Goal: Information Seeking & Learning: Find specific fact

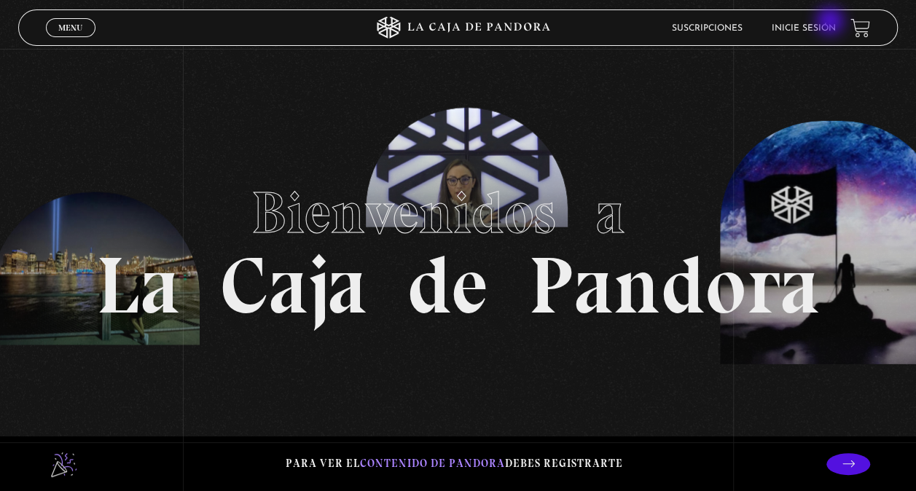
click at [831, 23] on li "Inicie sesión" at bounding box center [803, 28] width 64 height 23
click at [825, 29] on link "Inicie sesión" at bounding box center [803, 28] width 64 height 9
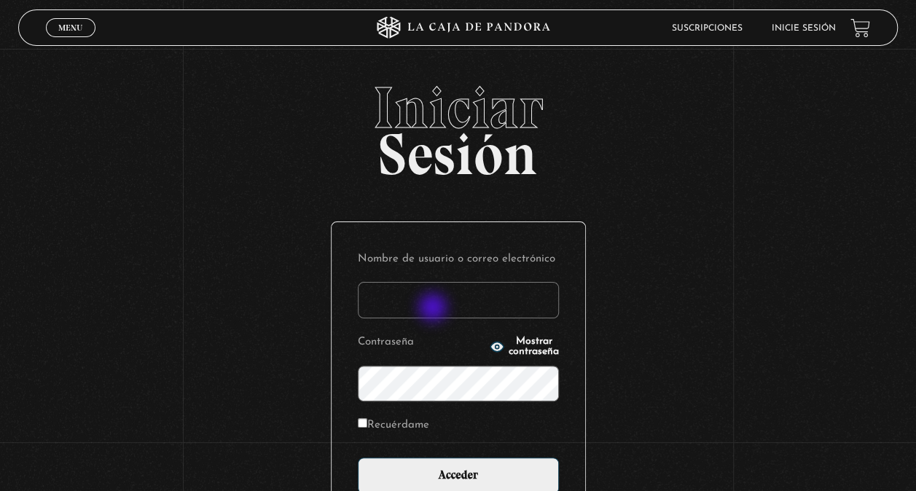
click at [434, 308] on input "Nombre de usuario o correo electrónico" at bounding box center [458, 300] width 201 height 36
type input "dizwen7@gmail.com"
click at [495, 345] on circle "button" at bounding box center [497, 347] width 4 height 4
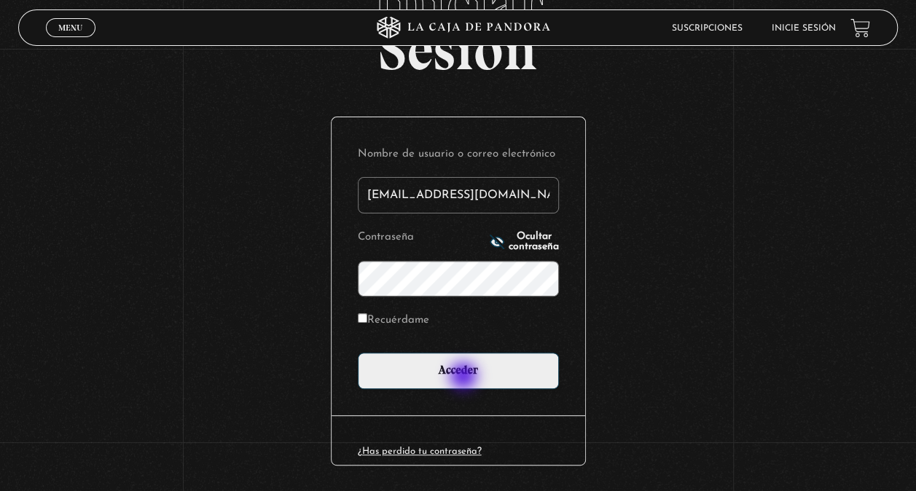
scroll to position [150, 0]
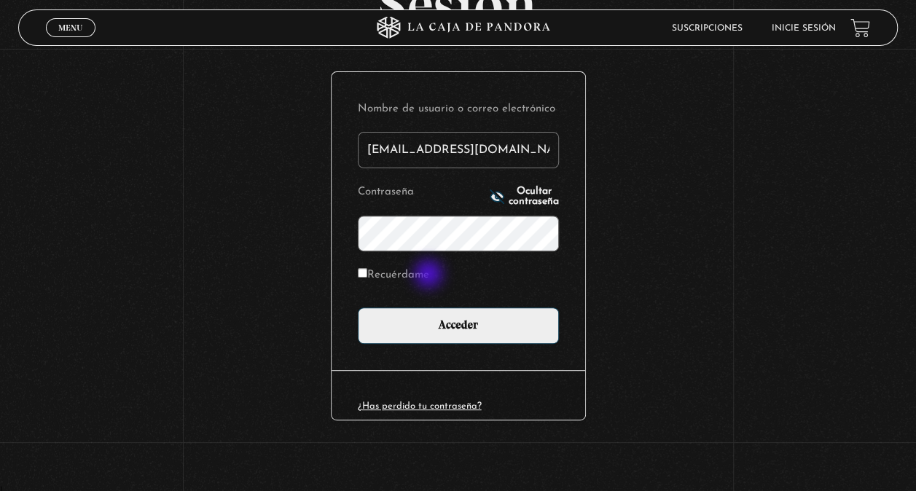
click at [429, 275] on label "Recuérdame" at bounding box center [393, 275] width 71 height 23
click at [367, 275] on input "Recuérdame" at bounding box center [362, 272] width 9 height 9
checkbox input "true"
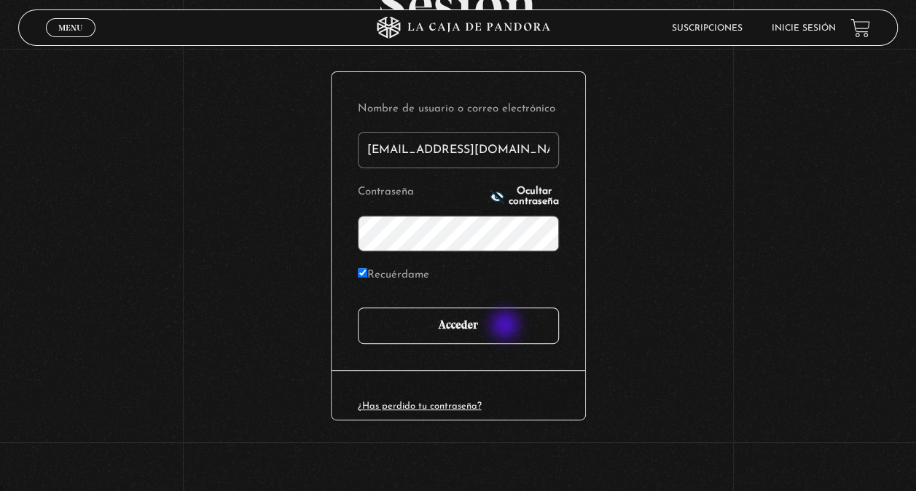
click at [506, 326] on input "Acceder" at bounding box center [458, 325] width 201 height 36
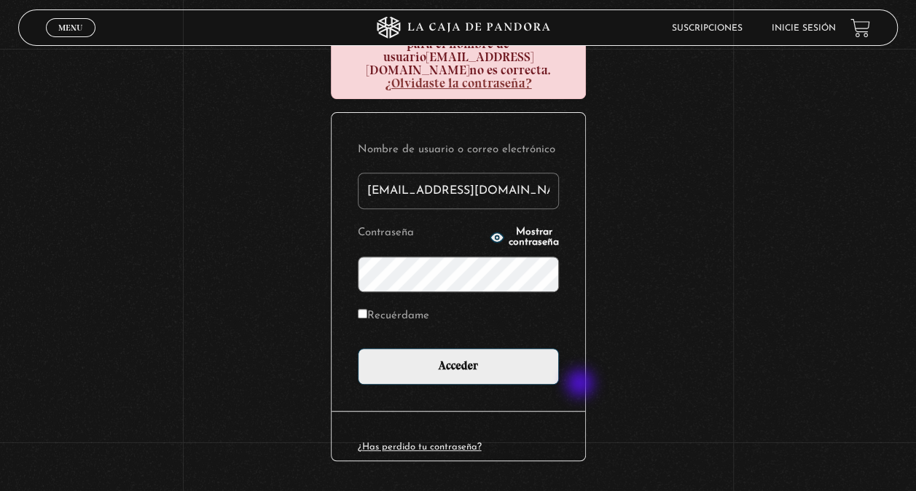
scroll to position [219, 0]
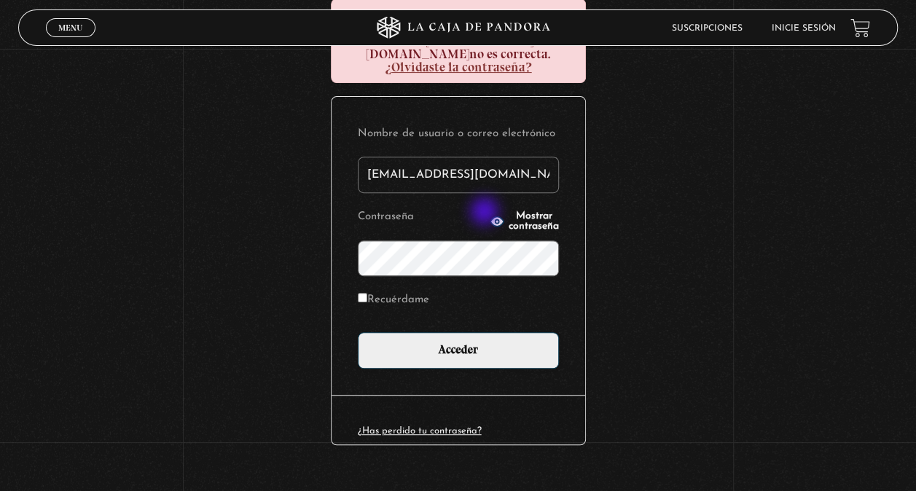
click at [490, 213] on button "Mostrar contraseña" at bounding box center [524, 221] width 69 height 20
click at [490, 214] on icon "button" at bounding box center [497, 221] width 15 height 15
click at [490, 211] on button "Mostrar contraseña" at bounding box center [524, 221] width 69 height 20
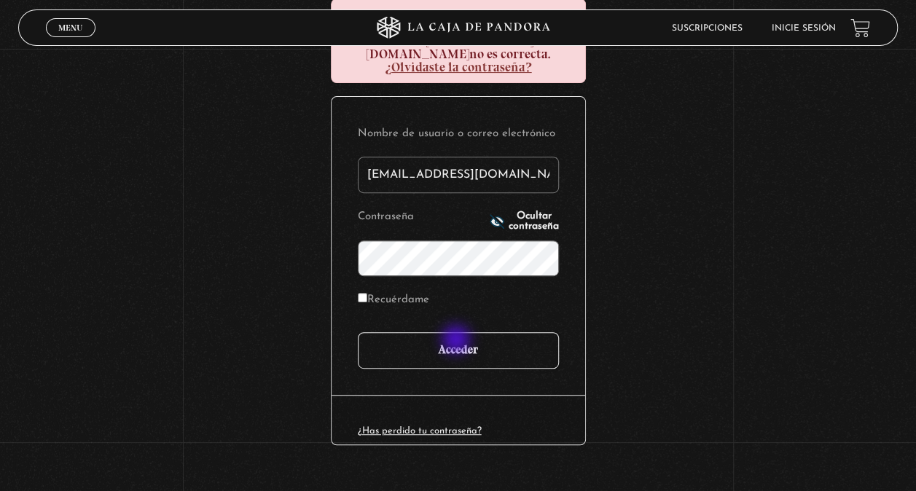
click at [459, 341] on input "Acceder" at bounding box center [458, 350] width 201 height 36
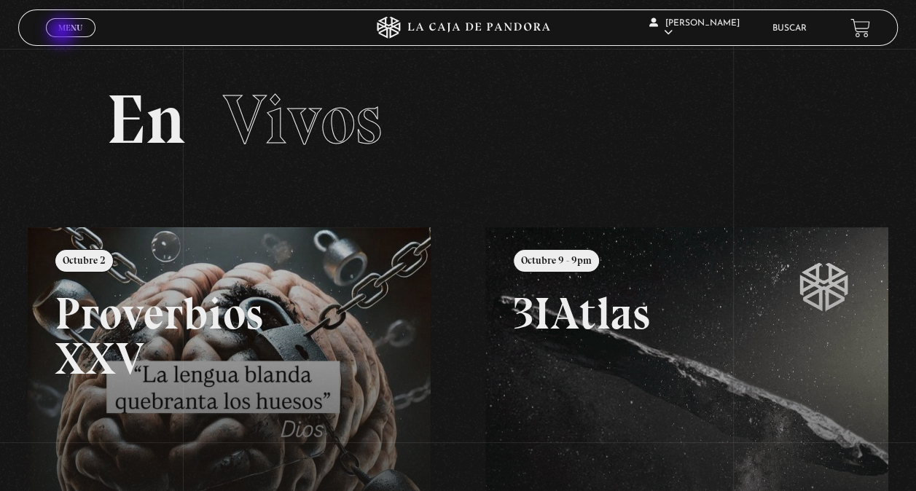
click at [64, 32] on span "Menu" at bounding box center [70, 27] width 24 height 9
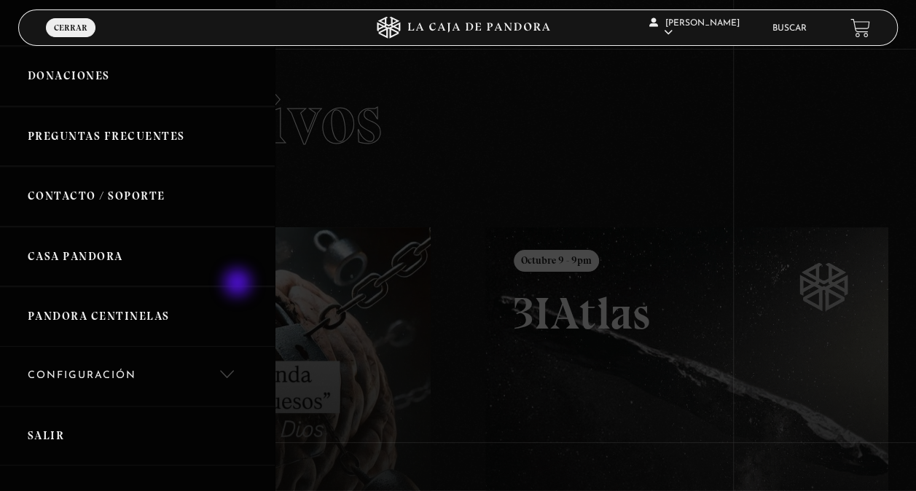
scroll to position [494, 0]
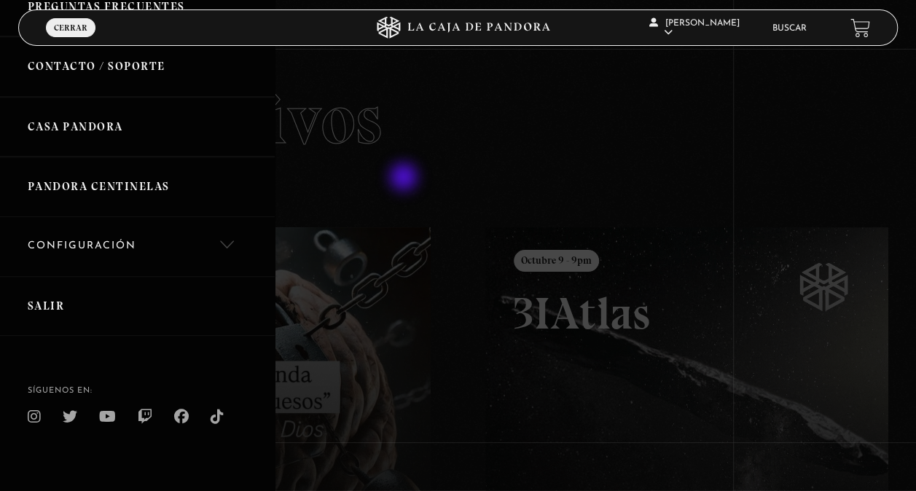
click at [408, 176] on div at bounding box center [458, 245] width 916 height 491
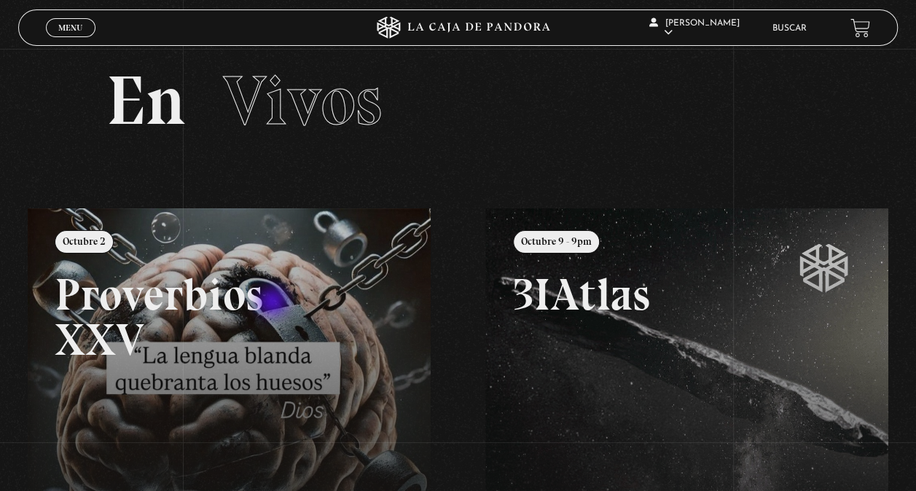
scroll to position [0, 0]
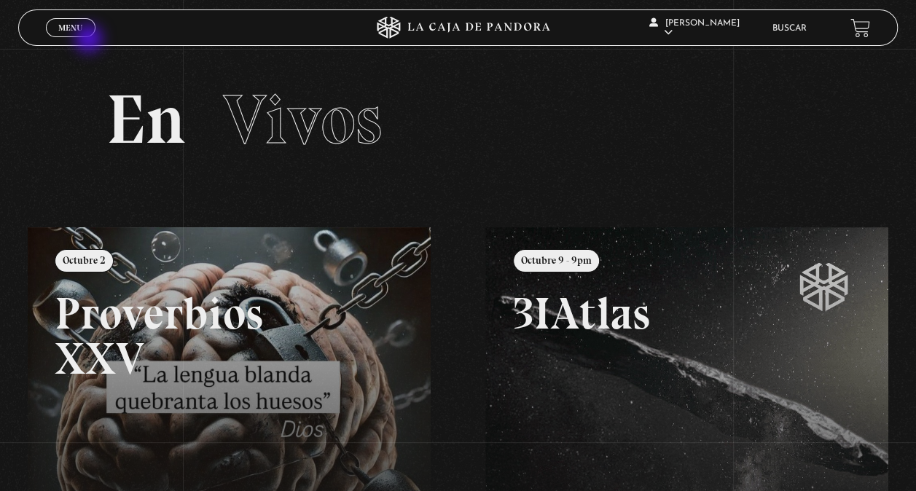
click at [90, 39] on div "Menu Cerrar" at bounding box center [183, 27] width 275 height 35
click at [79, 26] on span "Menu" at bounding box center [70, 27] width 24 height 9
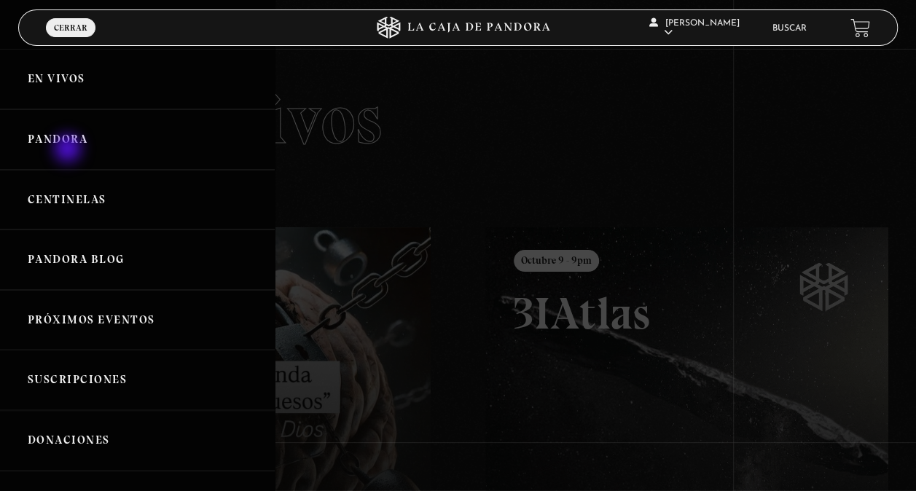
click at [69, 150] on link "Pandora" at bounding box center [137, 139] width 275 height 60
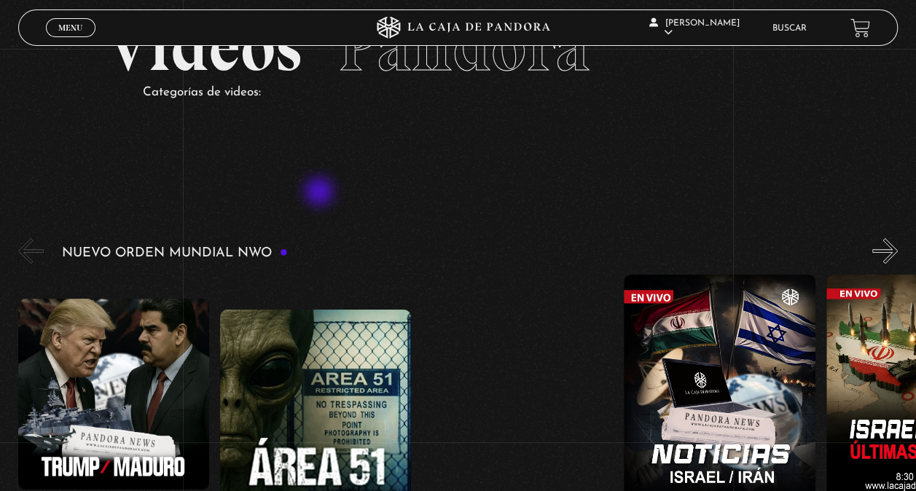
scroll to position [73, 0]
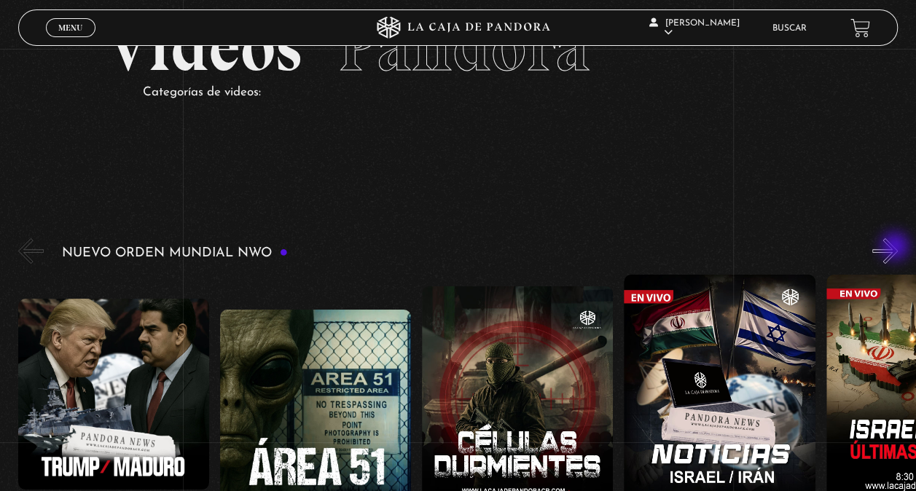
click at [895, 248] on button "»" at bounding box center [884, 250] width 25 height 25
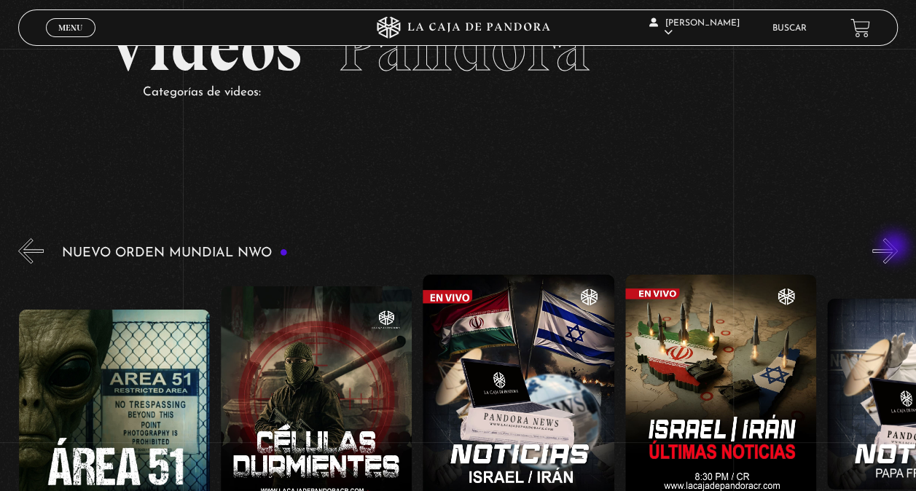
click at [895, 248] on button "»" at bounding box center [884, 250] width 25 height 25
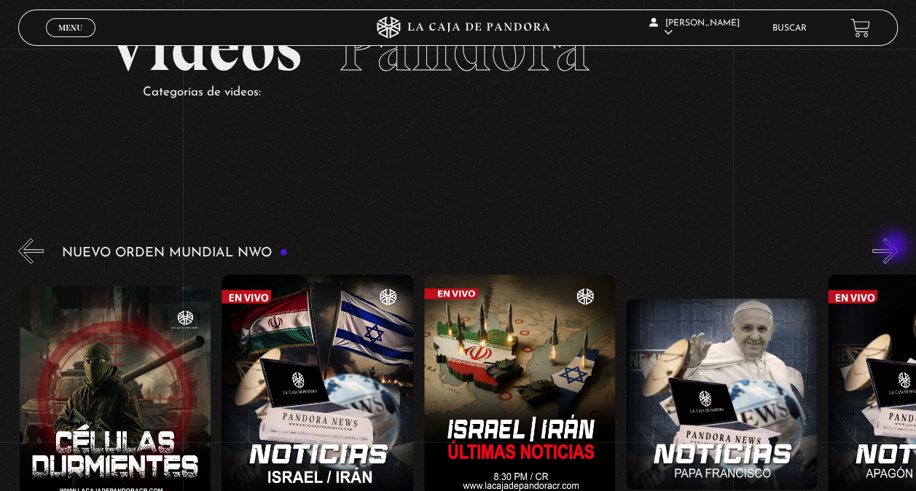
click at [895, 248] on button "»" at bounding box center [884, 250] width 25 height 25
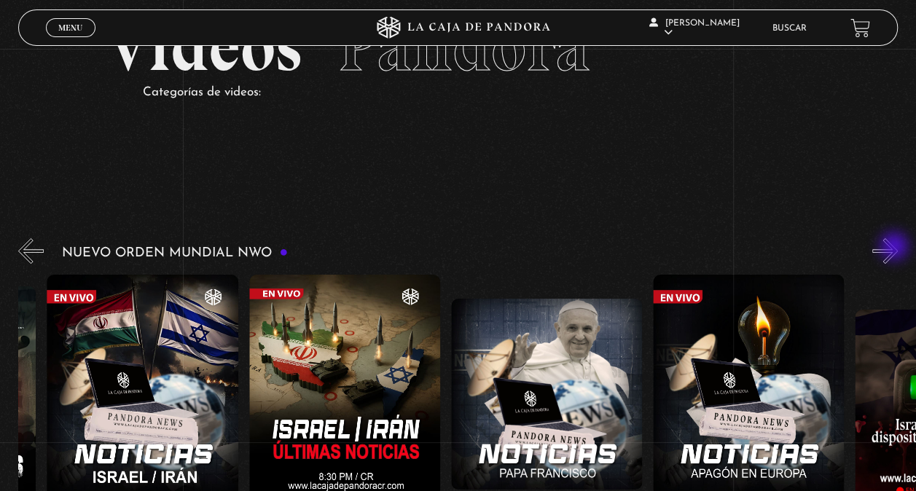
click at [895, 248] on button "»" at bounding box center [884, 250] width 25 height 25
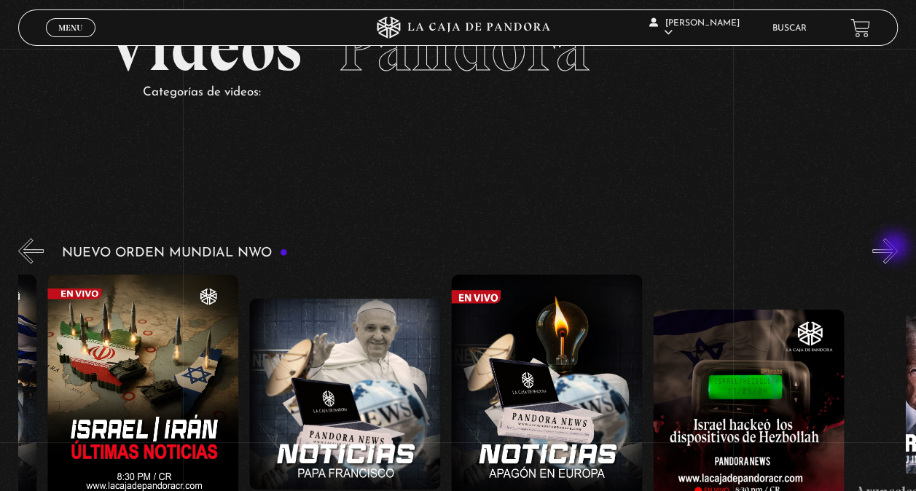
click at [895, 248] on button "»" at bounding box center [884, 250] width 25 height 25
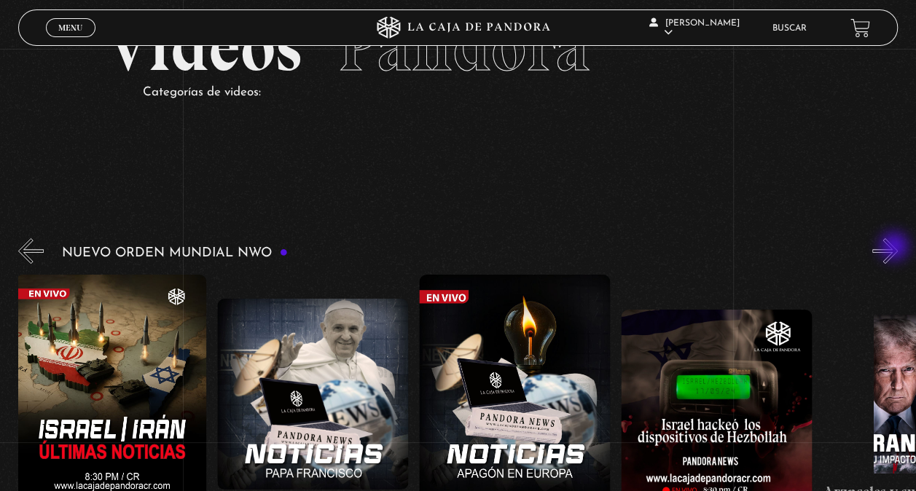
click at [895, 248] on button "»" at bounding box center [884, 250] width 25 height 25
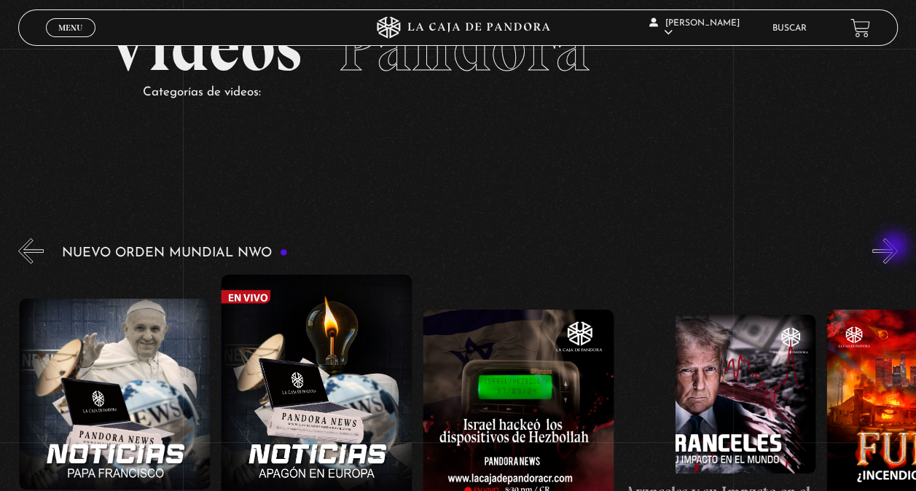
click at [895, 248] on button "»" at bounding box center [884, 250] width 25 height 25
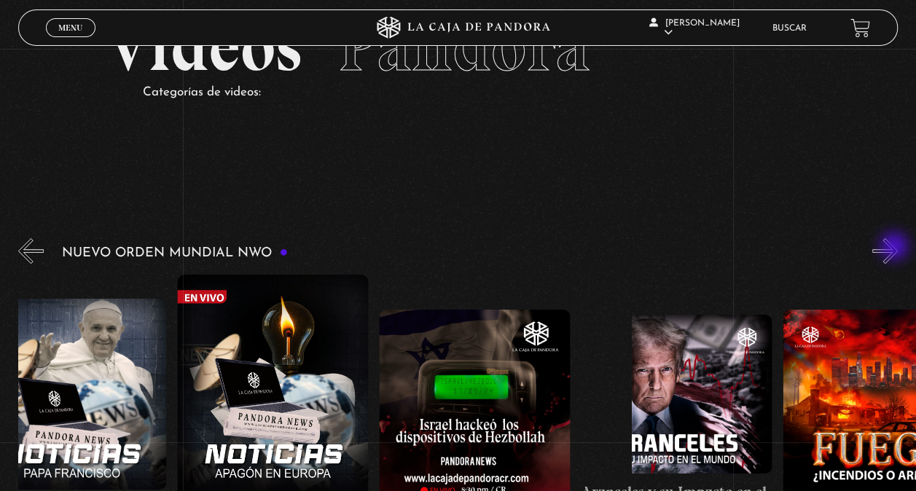
click at [895, 248] on button "»" at bounding box center [884, 250] width 25 height 25
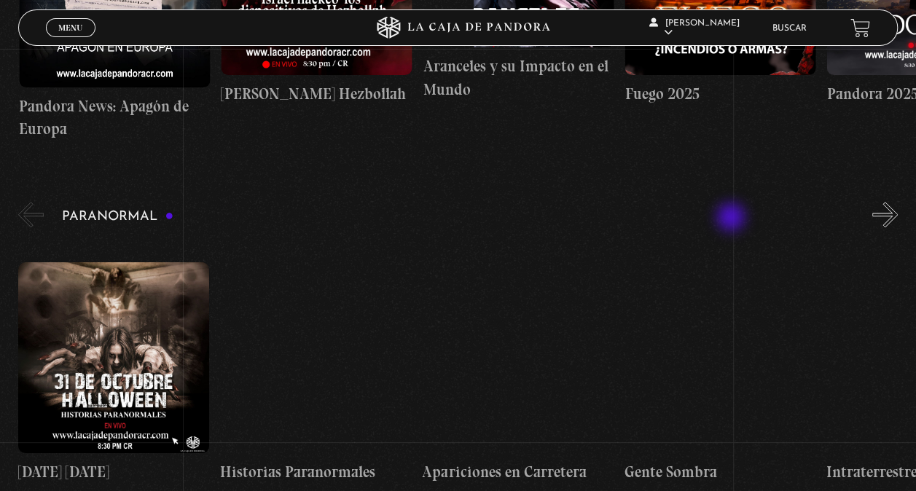
scroll to position [510, 0]
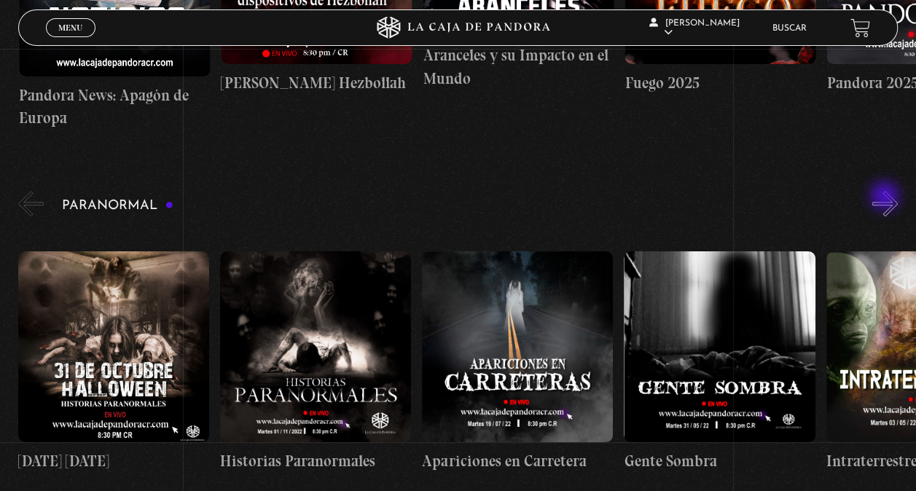
click at [886, 197] on button "»" at bounding box center [884, 203] width 25 height 25
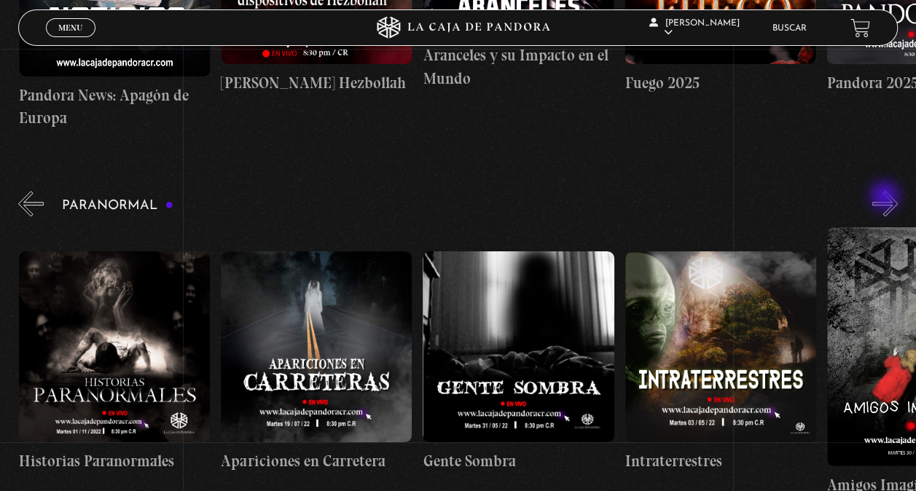
click at [886, 197] on button "»" at bounding box center [884, 203] width 25 height 25
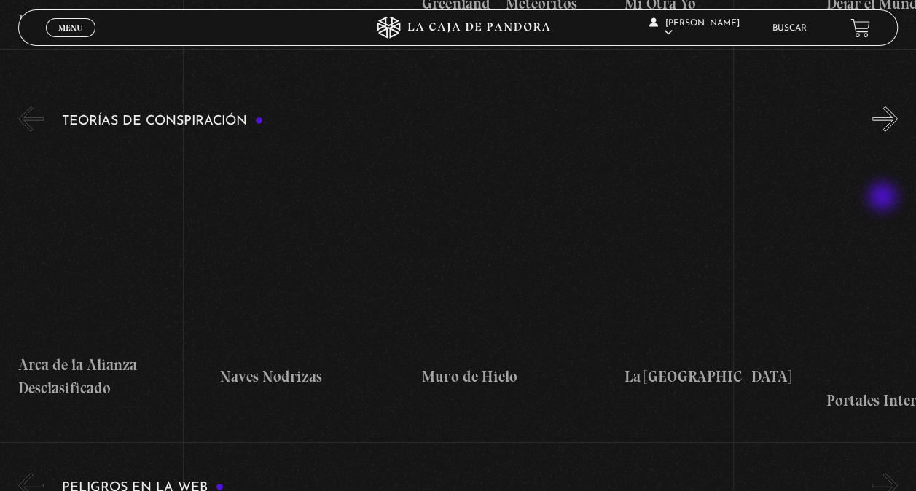
scroll to position [2113, 0]
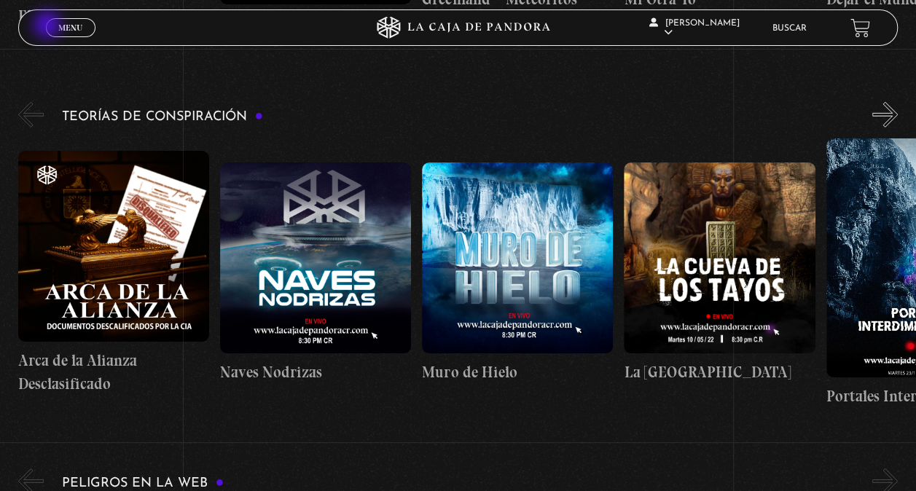
click at [49, 26] on link "Menu Cerrar" at bounding box center [71, 27] width 50 height 19
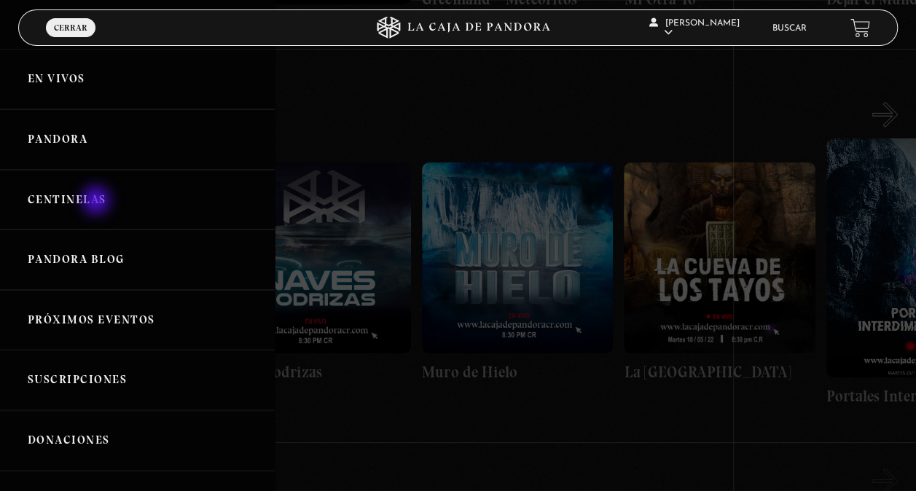
click at [99, 198] on link "Centinelas" at bounding box center [137, 200] width 275 height 60
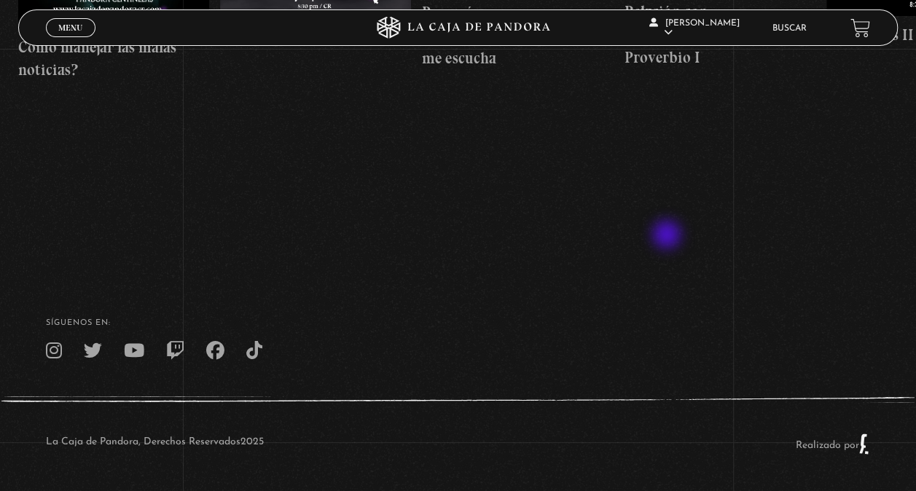
scroll to position [155, 0]
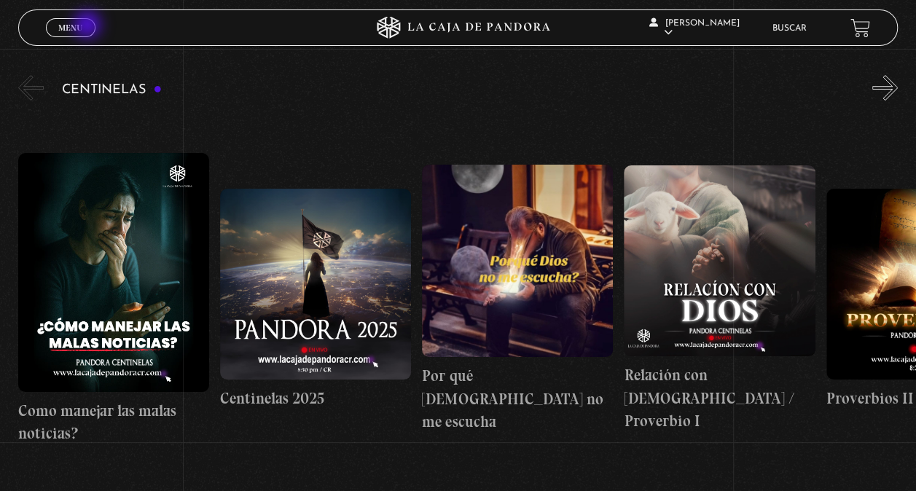
click at [89, 26] on link "Menu Cerrar" at bounding box center [71, 27] width 50 height 19
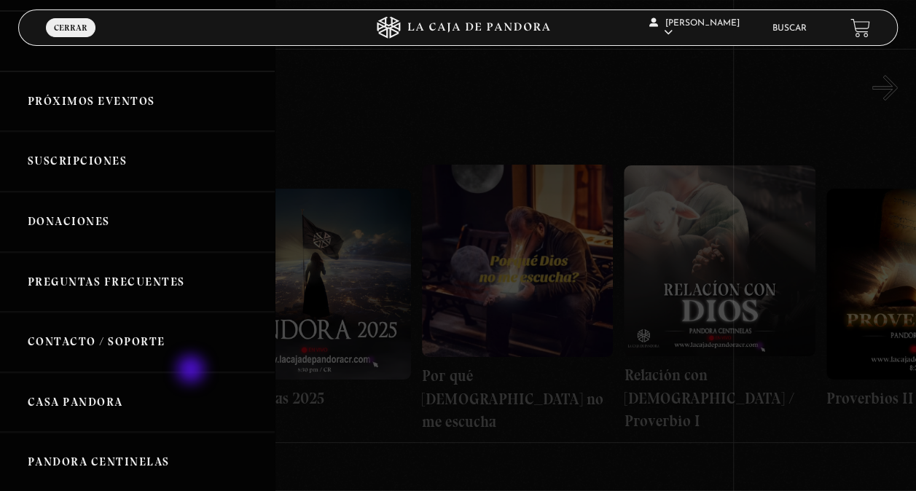
scroll to position [364, 0]
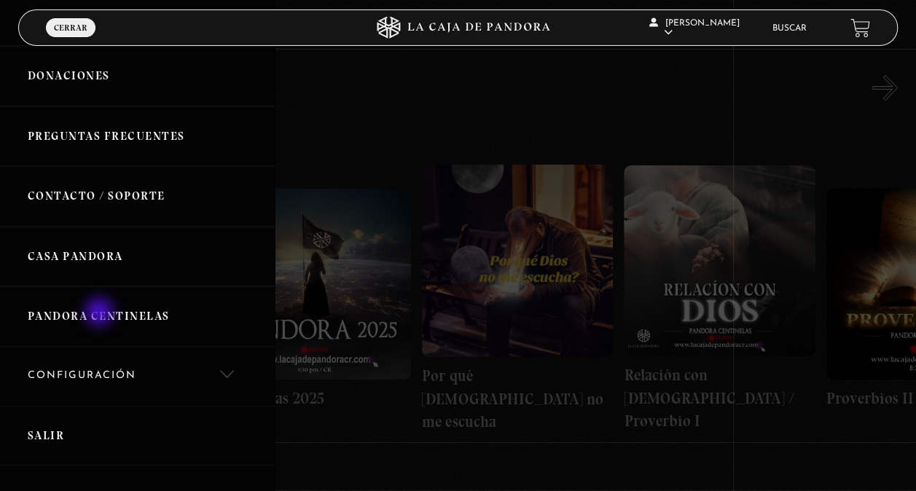
click at [101, 313] on link "Pandora Centinelas" at bounding box center [137, 316] width 275 height 60
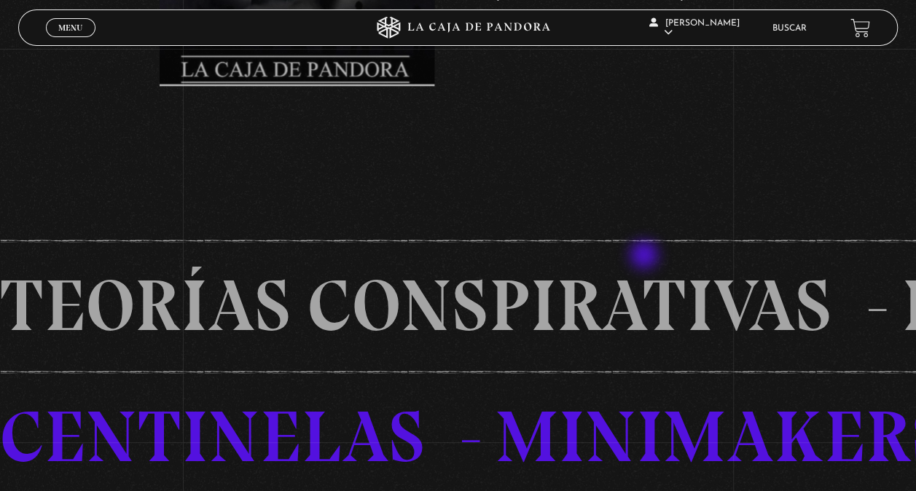
scroll to position [1020, 0]
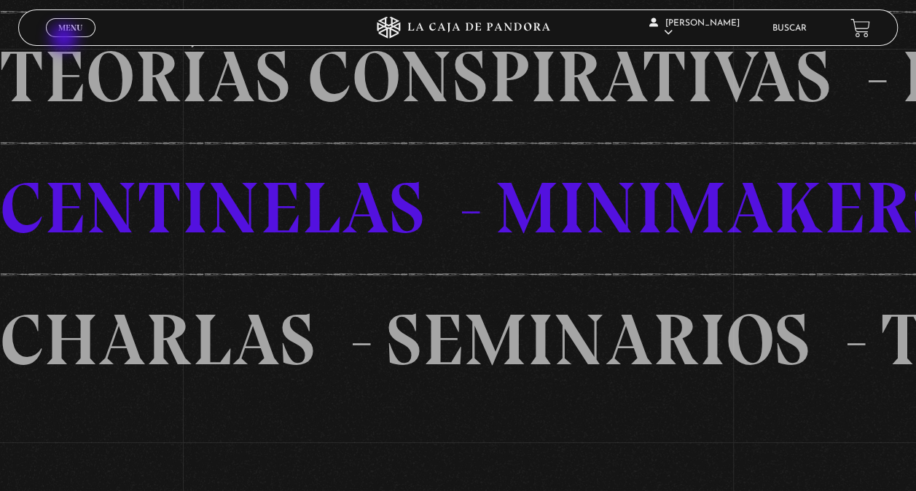
click at [66, 38] on div "Menu Cerrar" at bounding box center [183, 27] width 275 height 35
click at [73, 29] on span "Menu" at bounding box center [70, 27] width 24 height 9
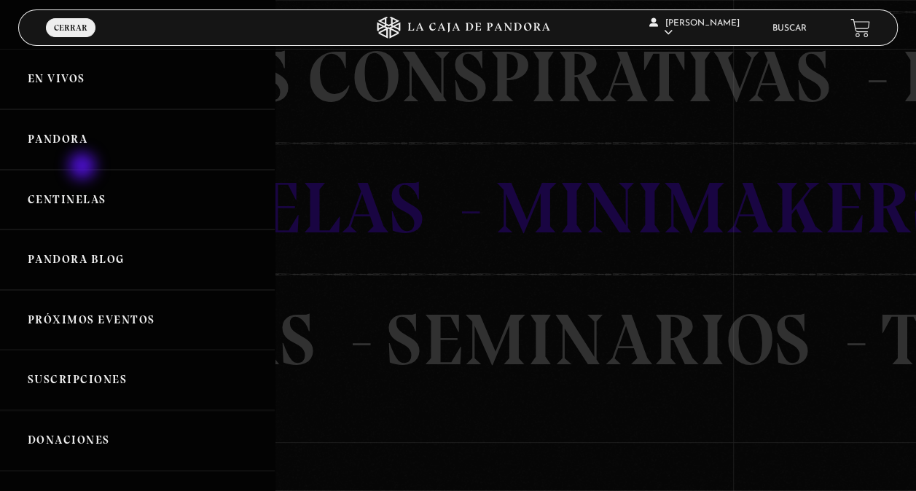
scroll to position [874, 0]
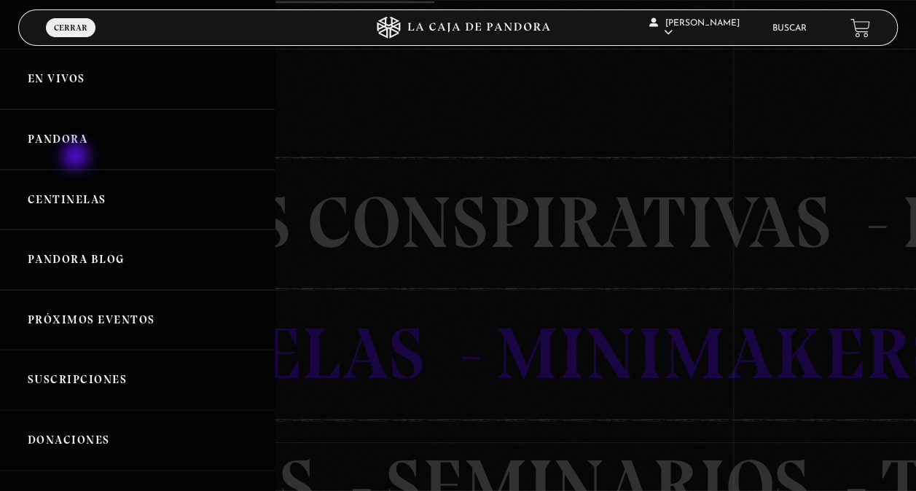
click at [77, 157] on link "Pandora" at bounding box center [137, 139] width 275 height 60
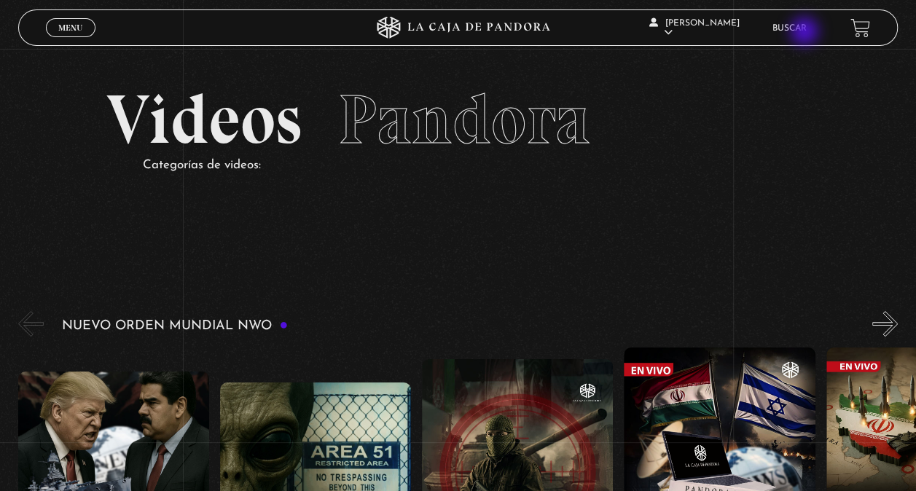
click at [806, 33] on link "Buscar" at bounding box center [789, 28] width 34 height 9
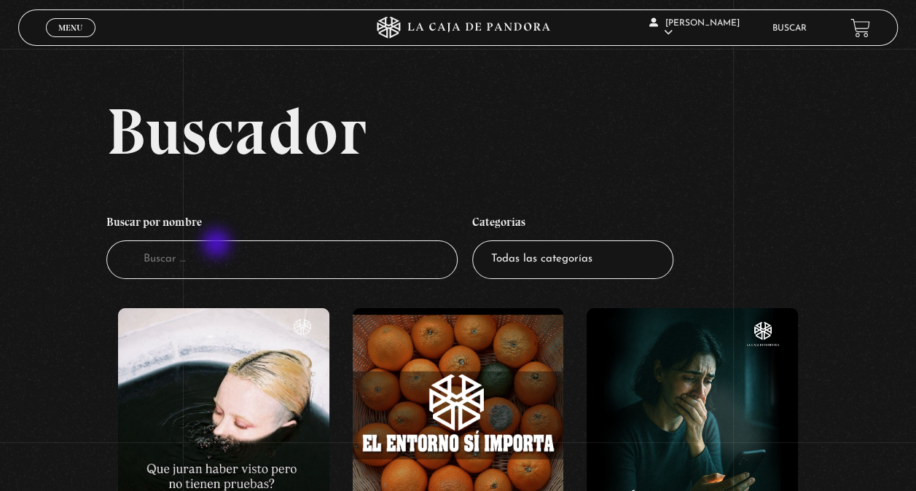
click at [221, 257] on input "Buscador" at bounding box center [282, 259] width 352 height 39
type input "3 I"
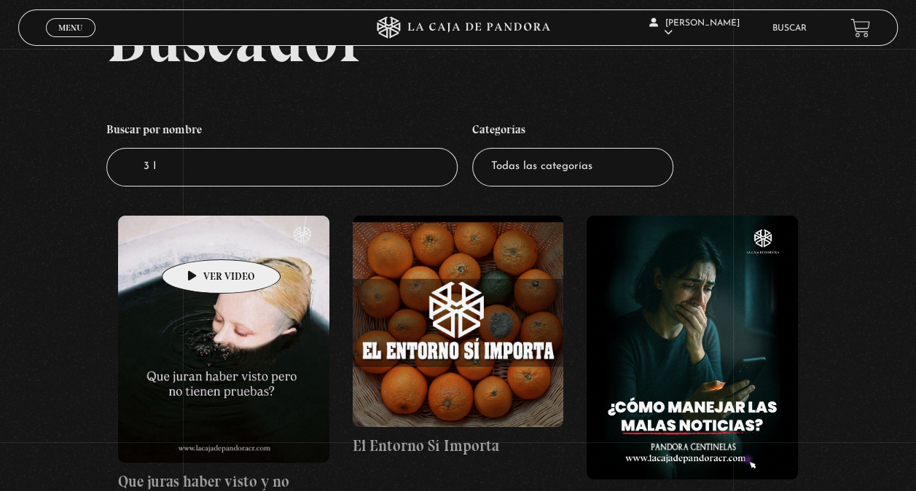
scroll to position [146, 0]
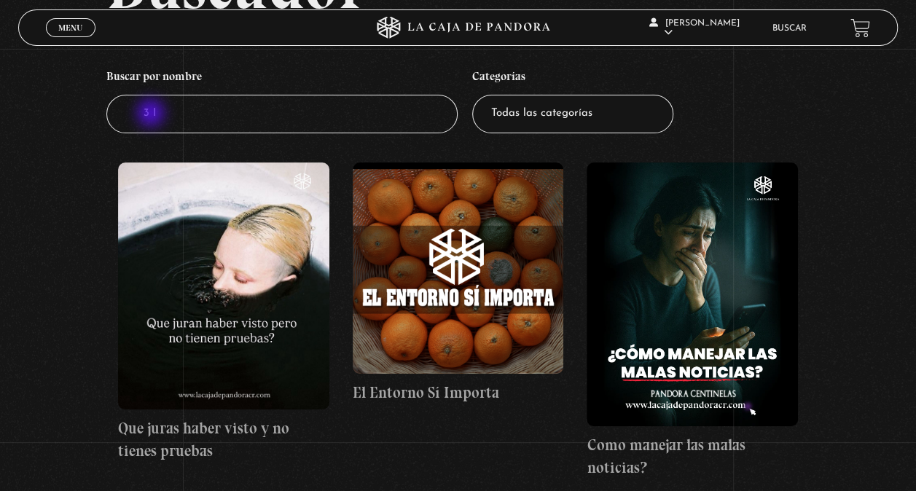
click at [156, 118] on input "3 I" at bounding box center [282, 114] width 352 height 39
type input "3I"
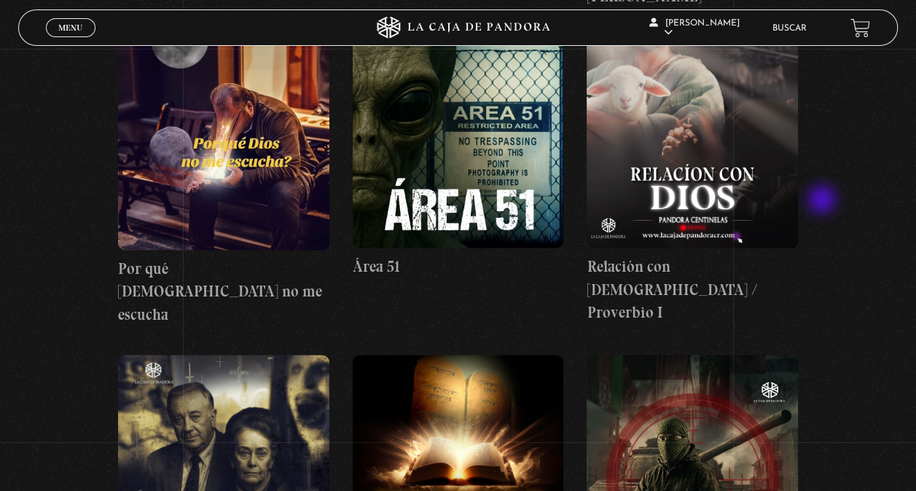
scroll to position [874, 0]
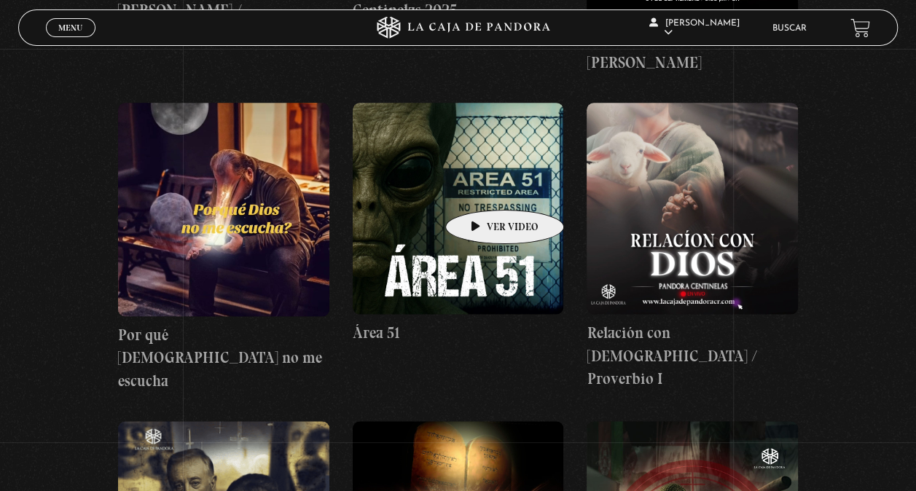
click at [482, 188] on figure at bounding box center [458, 208] width 211 height 211
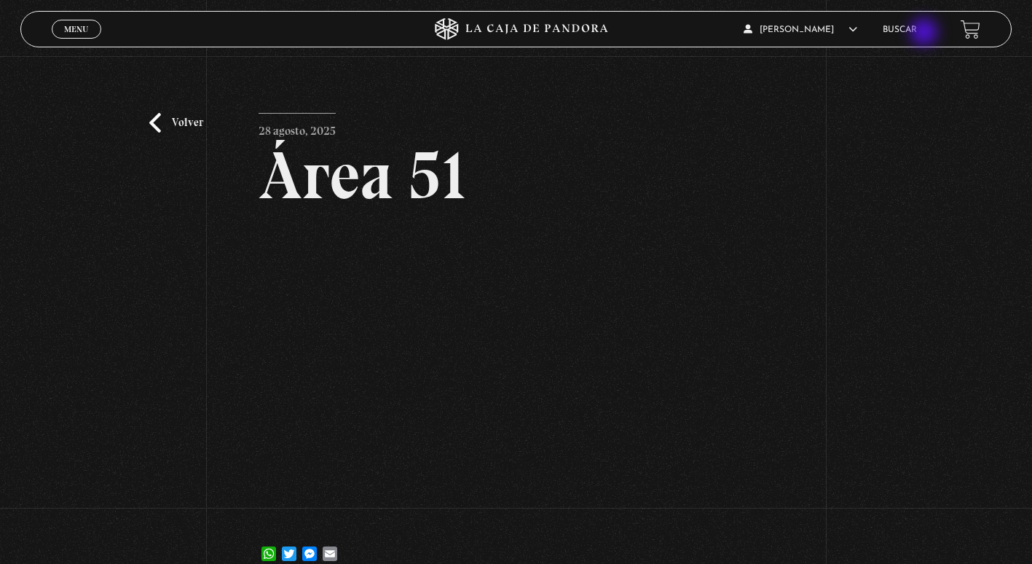
click at [917, 34] on link "Buscar" at bounding box center [900, 29] width 34 height 9
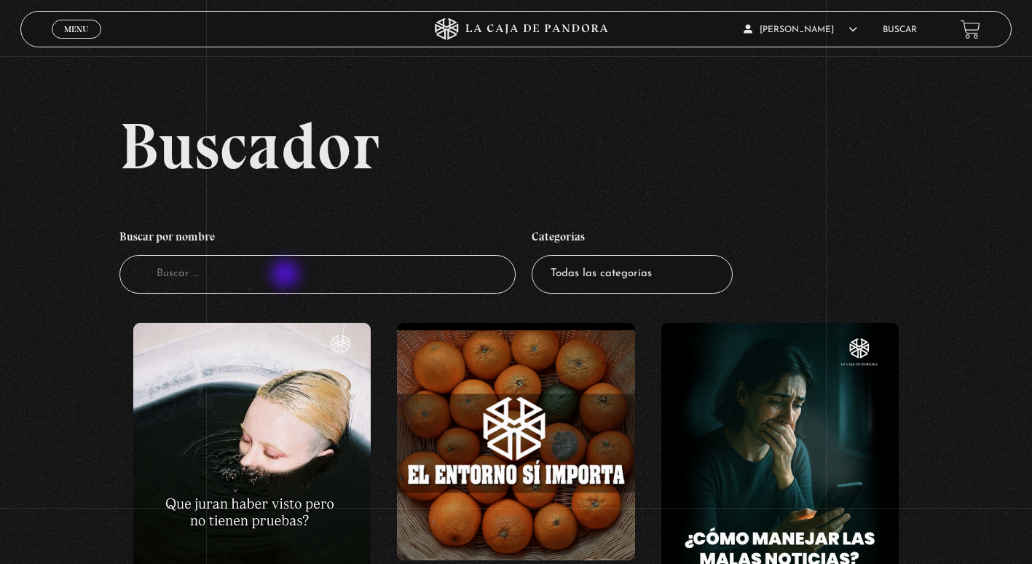
click at [286, 276] on input "Buscador" at bounding box center [317, 274] width 396 height 39
type input "el campo de batalla"
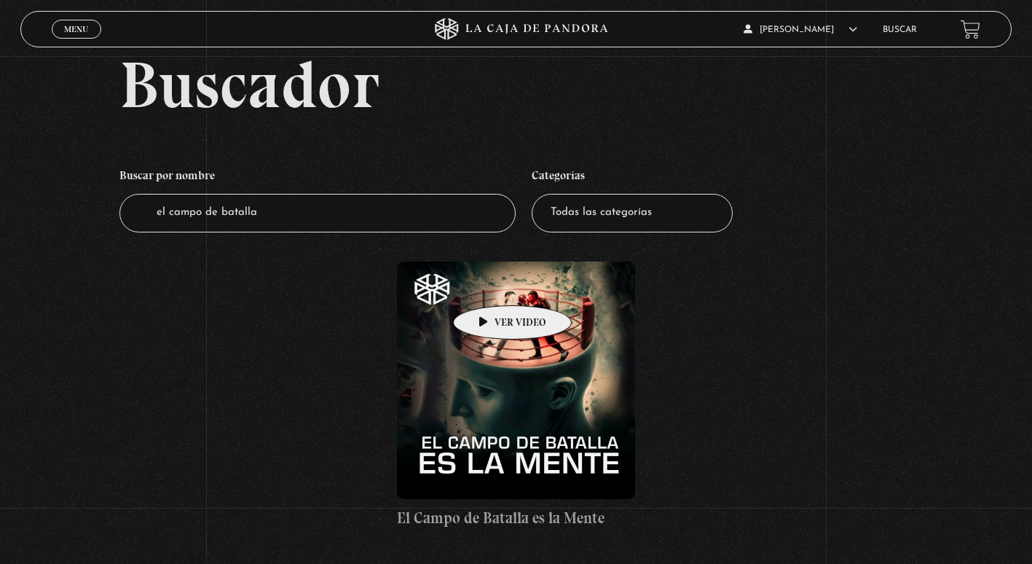
scroll to position [146, 0]
